Goal: Transaction & Acquisition: Purchase product/service

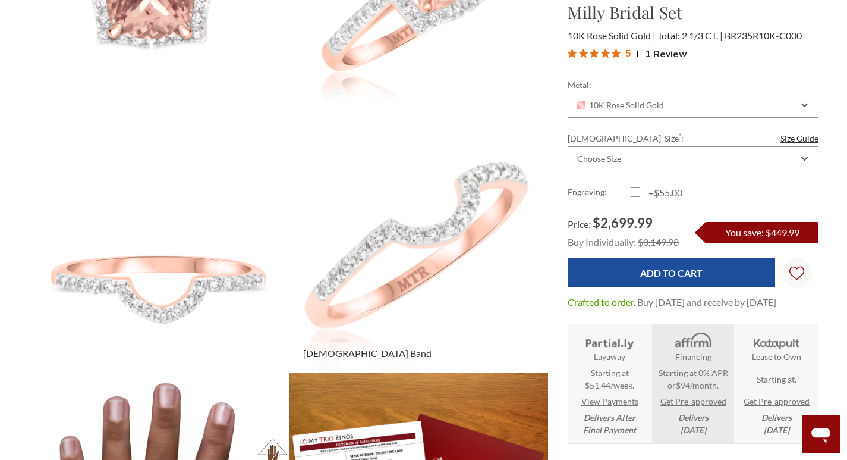
scroll to position [354, 0]
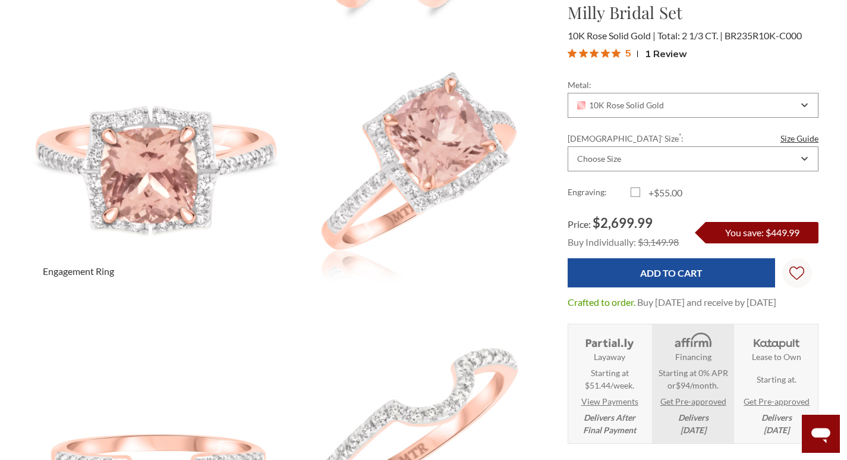
click at [141, 149] on img at bounding box center [158, 160] width 285 height 285
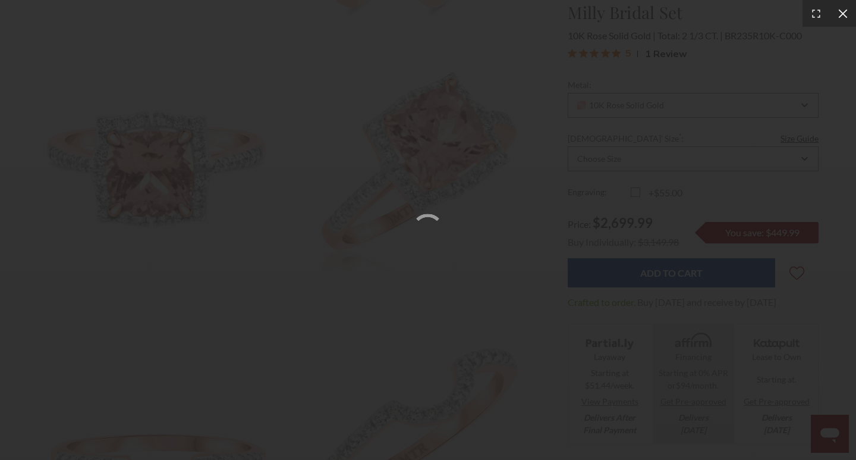
click at [840, 14] on icon at bounding box center [843, 14] width 12 height 12
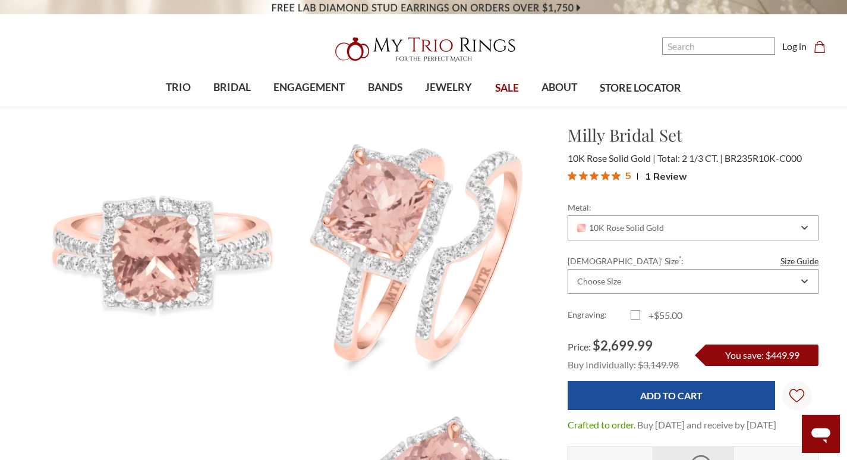
scroll to position [0, 0]
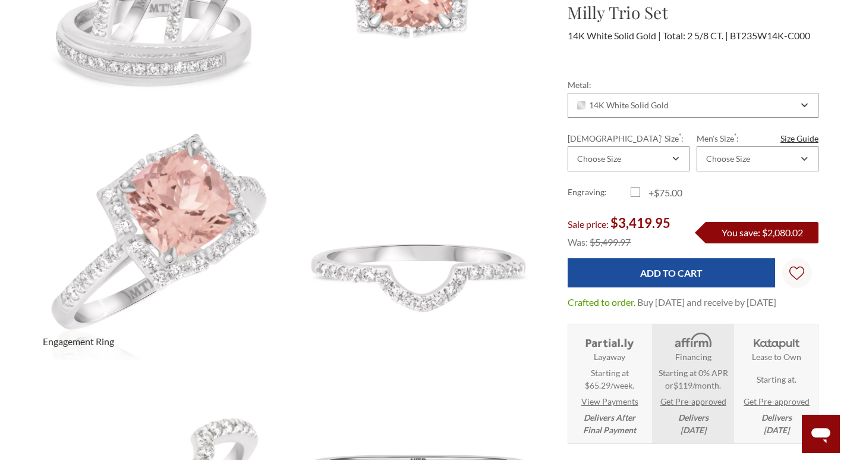
scroll to position [297, 0]
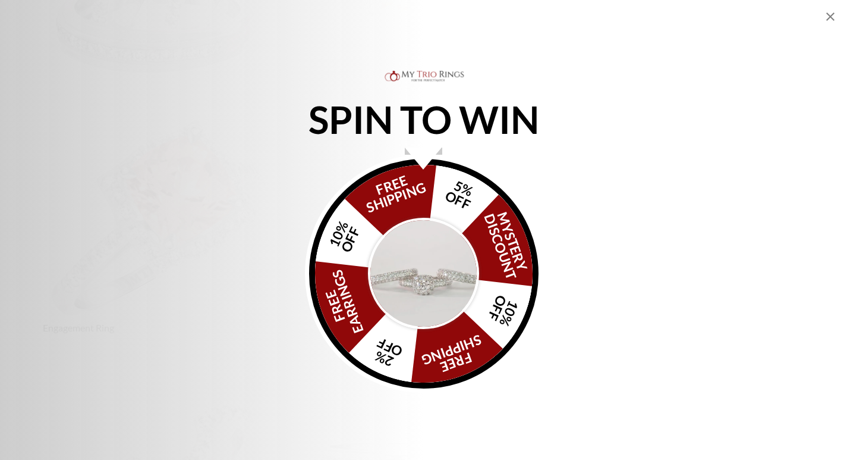
click at [196, 221] on div "SPIN TO WIN FREE SHIPPING 5% OFF Mystery Discount 10% OFF FREE SHIPPING 2% OFF …" at bounding box center [423, 230] width 847 height 325
click at [421, 229] on img "Alia popup" at bounding box center [424, 274] width 112 height 112
drag, startPoint x: 426, startPoint y: 208, endPoint x: 398, endPoint y: 207, distance: 27.4
click at [398, 207] on div "FREE SHIPPING 5% OFF Mystery Discount 10% OFF FREE SHIPPING 2% OFF FREE EARRING…" at bounding box center [424, 274] width 230 height 230
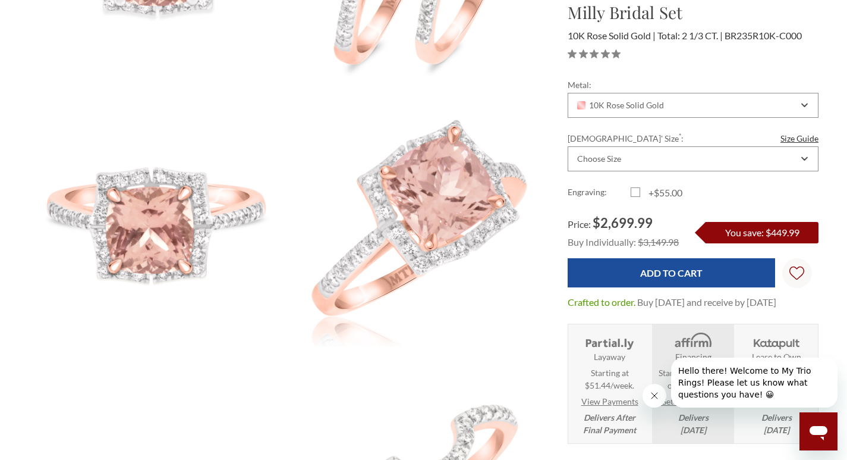
click at [420, 253] on img at bounding box center [418, 216] width 285 height 285
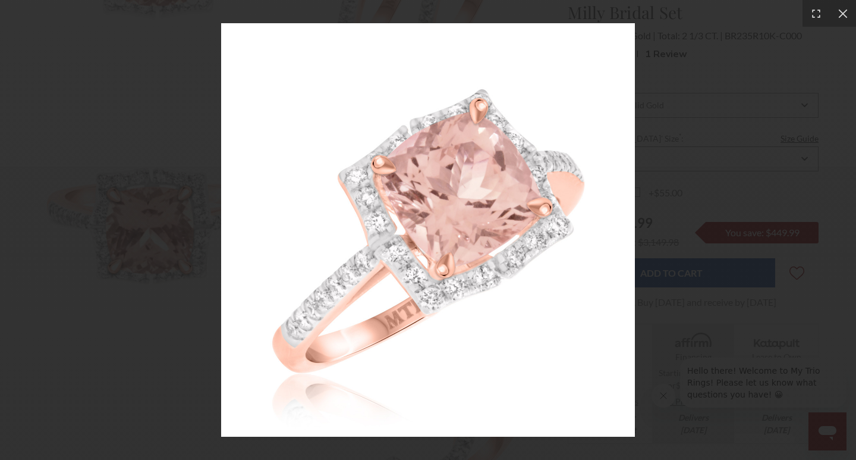
click at [418, 189] on img at bounding box center [428, 230] width 414 height 414
click at [481, 252] on img at bounding box center [428, 230] width 414 height 414
click at [843, 15] on icon at bounding box center [843, 14] width 12 height 12
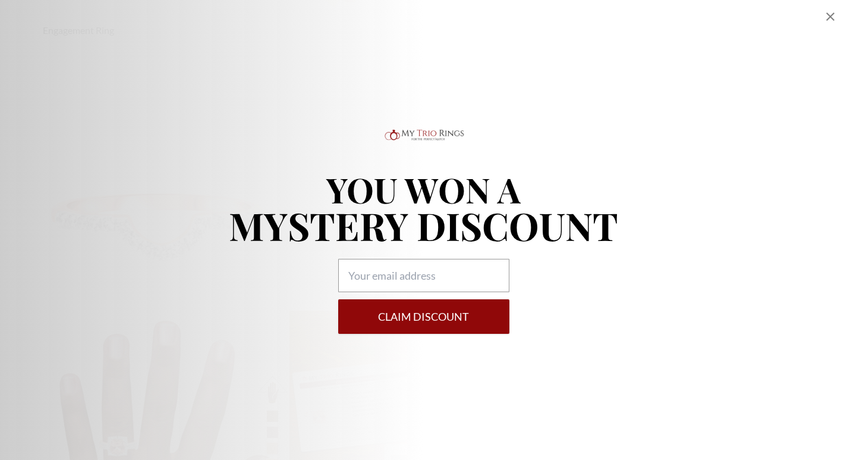
scroll to position [416, 0]
